Goal: Task Accomplishment & Management: Complete application form

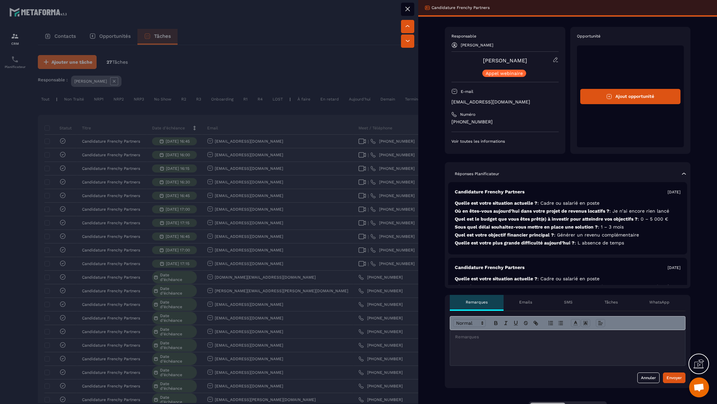
scroll to position [91, 0]
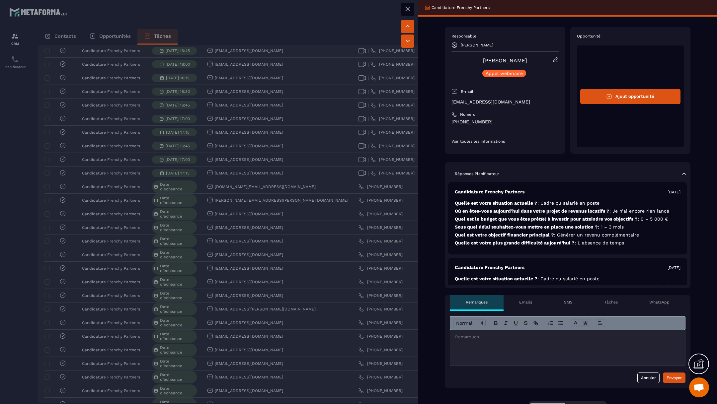
click at [494, 337] on p at bounding box center [567, 337] width 225 height 6
click at [674, 377] on div "Envoyer" at bounding box center [673, 378] width 15 height 7
click at [343, 259] on div at bounding box center [358, 202] width 717 height 404
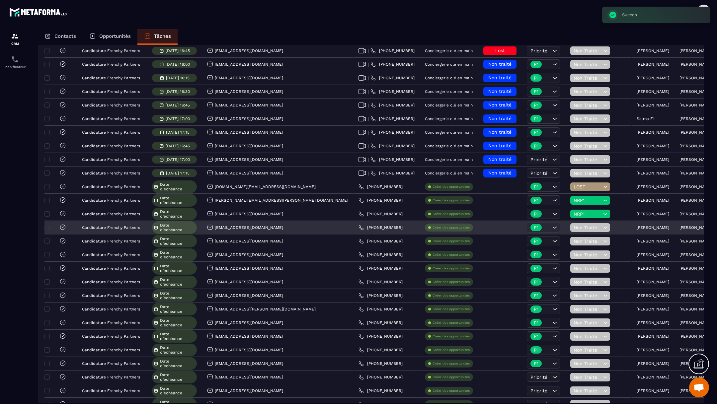
click at [565, 226] on div "Non Traité" at bounding box center [598, 227] width 66 height 13
click at [573, 227] on span "Non Traité" at bounding box center [587, 227] width 28 height 5
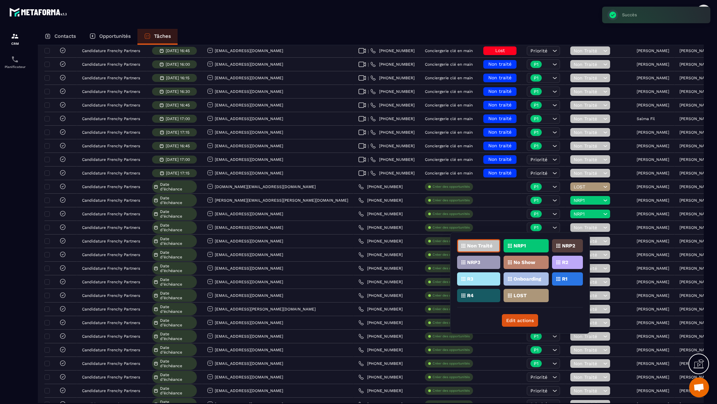
click at [528, 297] on div "LOST" at bounding box center [525, 295] width 45 height 13
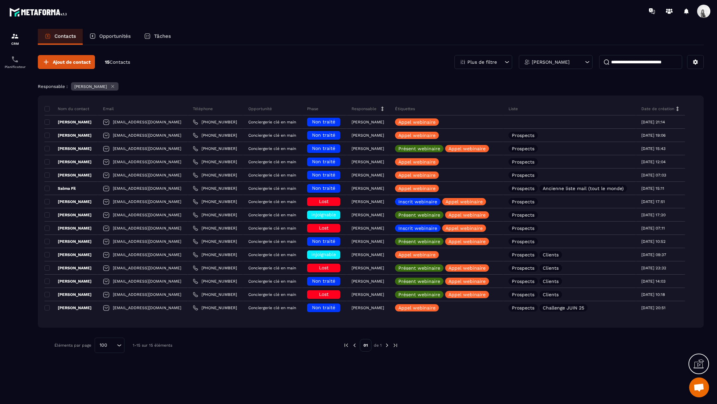
click at [169, 37] on p "Tâches" at bounding box center [162, 36] width 17 height 6
